Goal: Information Seeking & Learning: Learn about a topic

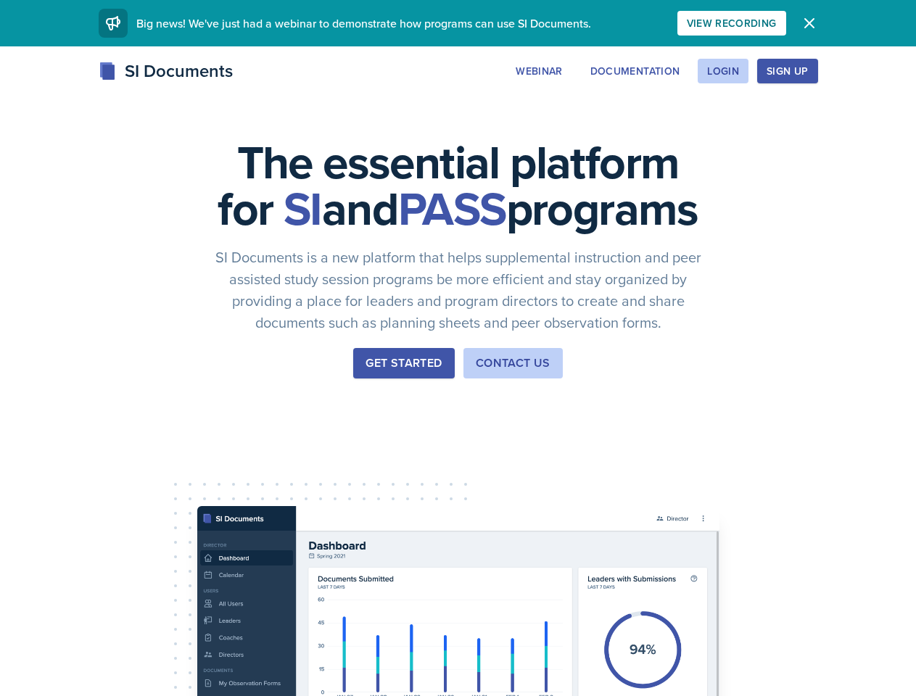
click at [458, 348] on div "The essential platform for SI and PASS programs SI Documents is a new platform …" at bounding box center [458, 486] width 916 height 881
click at [777, 23] on div "View Recording" at bounding box center [732, 23] width 90 height 12
click at [814, 23] on icon "button" at bounding box center [809, 23] width 9 height 9
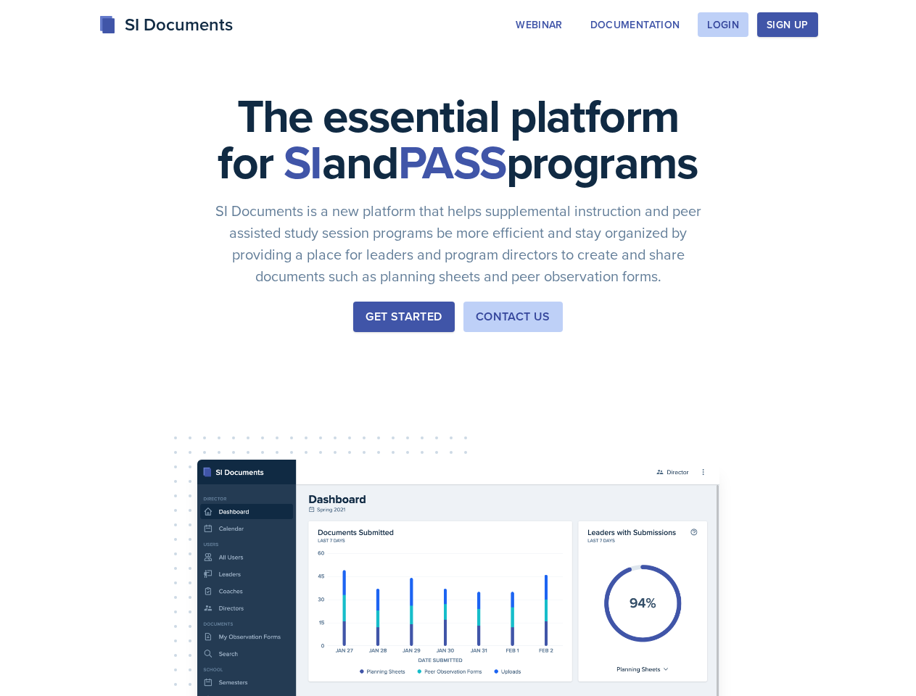
click at [628, 71] on div "The essential platform for SI and PASS programs SI Documents is a new platform …" at bounding box center [458, 440] width 916 height 881
click at [723, 71] on div "The essential platform for SI and PASS programs SI Documents is a new platform …" at bounding box center [458, 440] width 916 height 881
click at [810, 71] on div "The essential platform for SI and PASS programs SI Documents is a new platform …" at bounding box center [458, 440] width 916 height 881
click at [874, 71] on div "The essential platform for SI and PASS programs SI Documents is a new platform …" at bounding box center [458, 440] width 916 height 881
click at [86, 456] on div "The essential platform for SI and PASS programs SI Documents is a new platform …" at bounding box center [458, 440] width 916 height 881
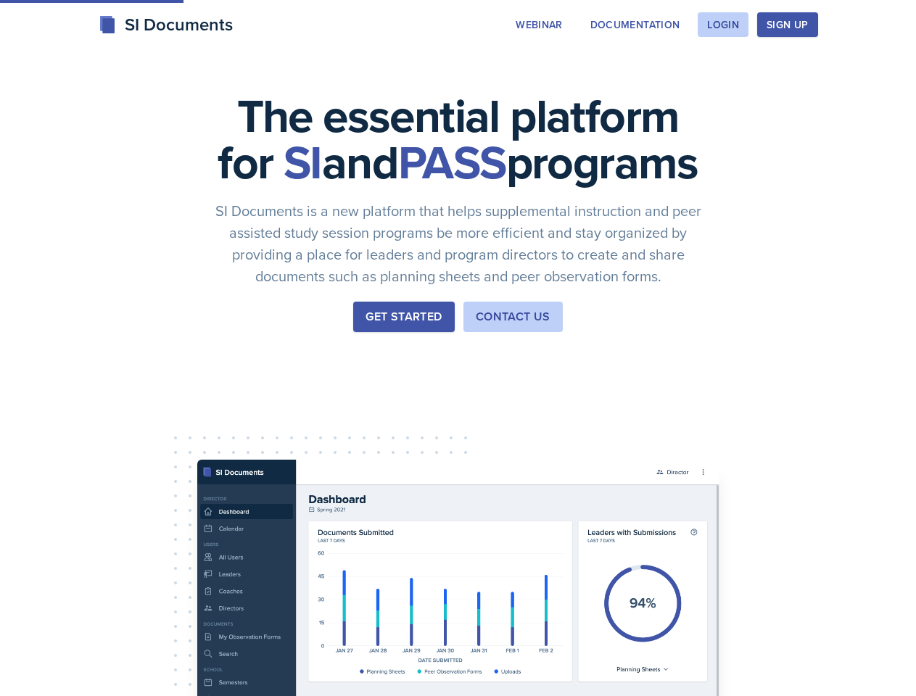
click at [195, 456] on div "The essential platform for SI and PASS programs SI Documents is a new platform …" at bounding box center [458, 440] width 916 height 881
